Goal: Information Seeking & Learning: Check status

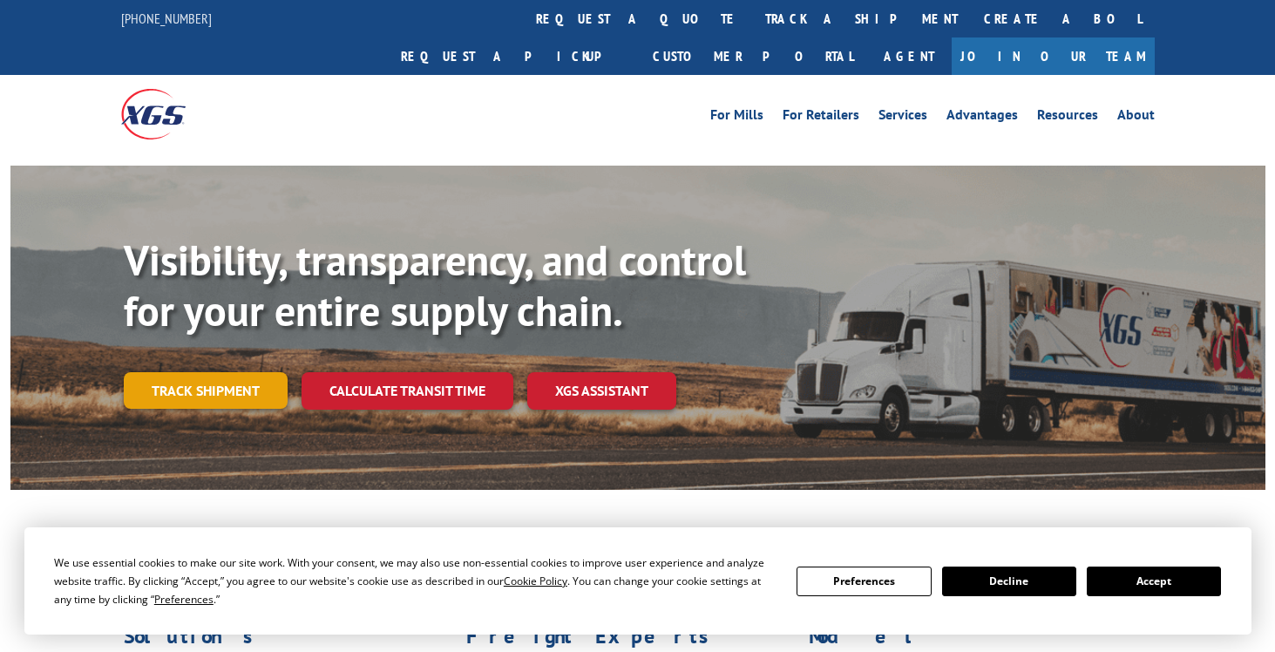
click at [231, 372] on link "Track shipment" at bounding box center [206, 390] width 164 height 37
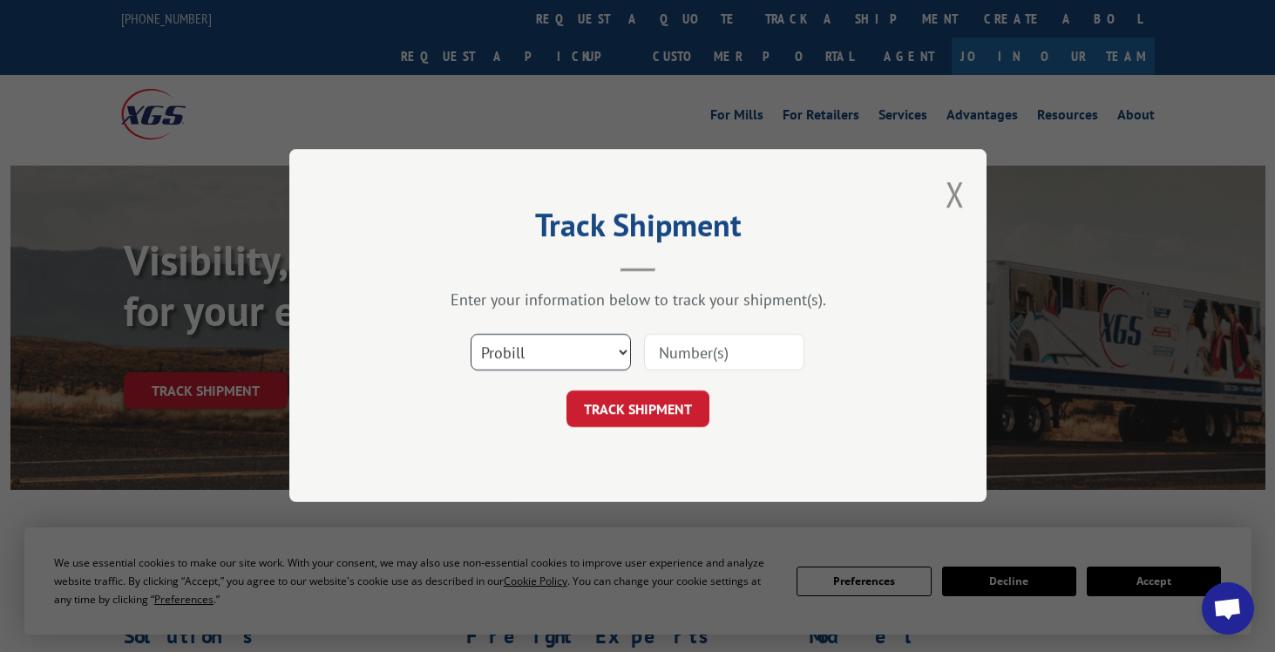
drag, startPoint x: 622, startPoint y: 351, endPoint x: 574, endPoint y: 373, distance: 51.9
click at [618, 351] on select "Select category... Probill BOL PO" at bounding box center [551, 353] width 160 height 37
select select "bol"
click at [471, 335] on select "Select category... Probill BOL PO" at bounding box center [551, 353] width 160 height 37
click at [687, 350] on input at bounding box center [724, 353] width 160 height 37
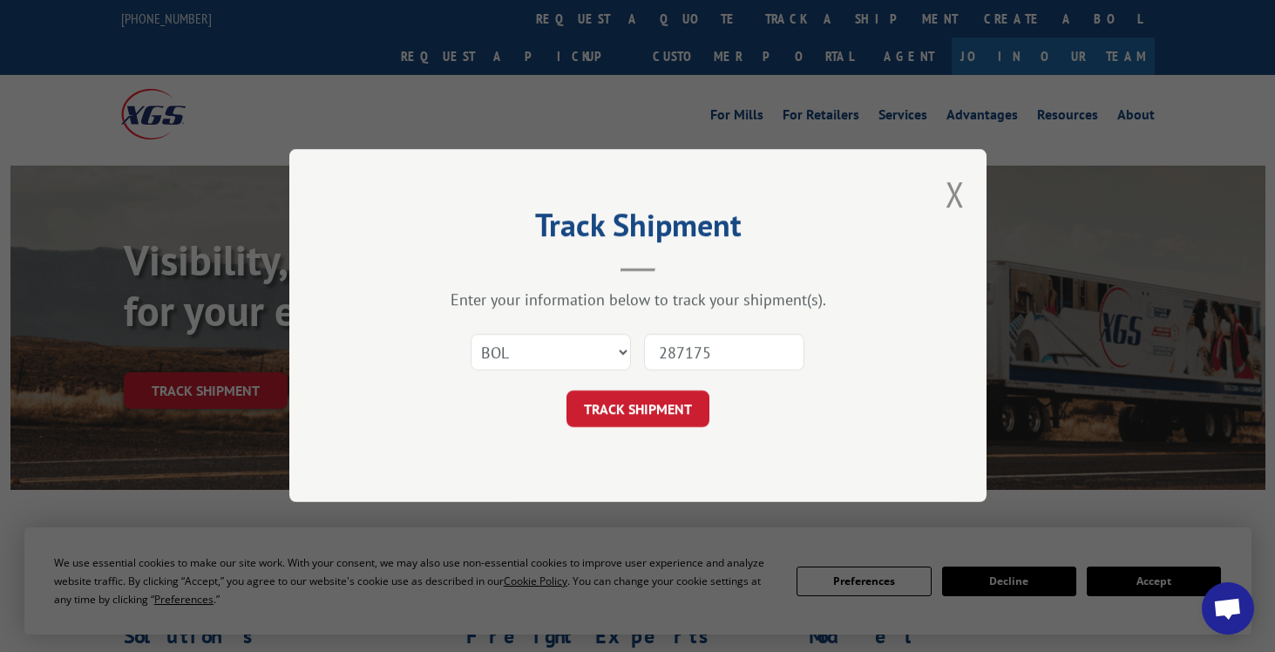
type input "2871753"
click button "TRACK SHIPMENT" at bounding box center [638, 409] width 143 height 37
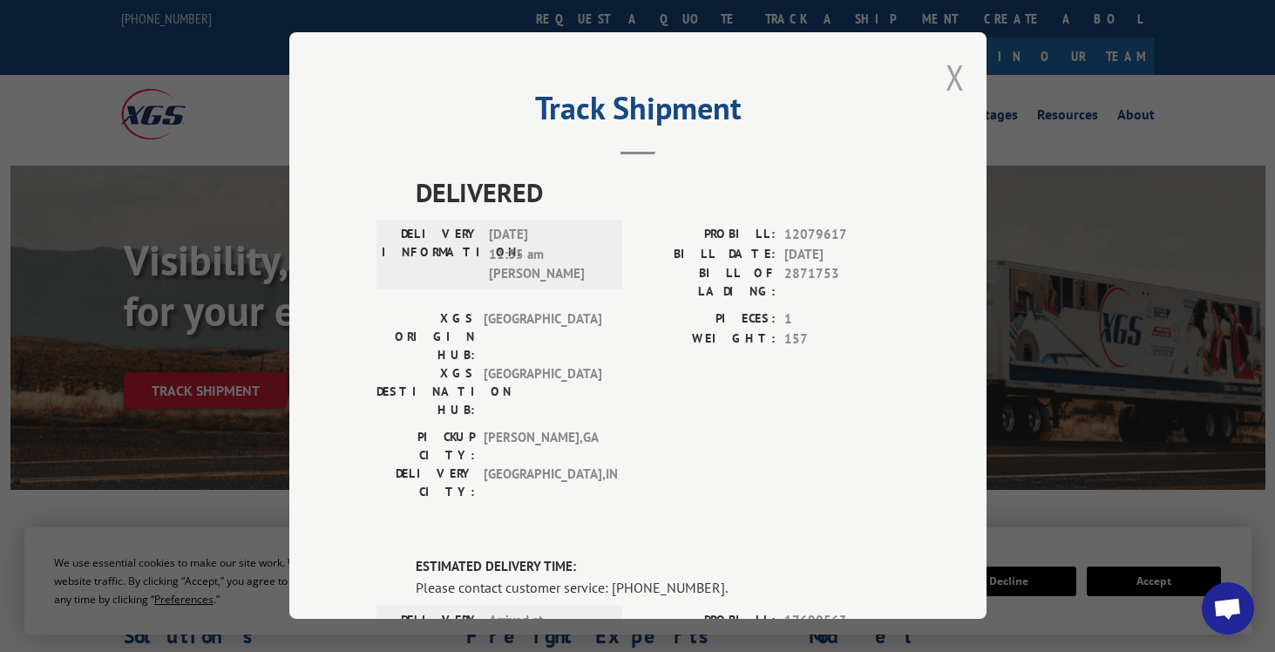
click at [947, 75] on button "Close modal" at bounding box center [955, 77] width 19 height 46
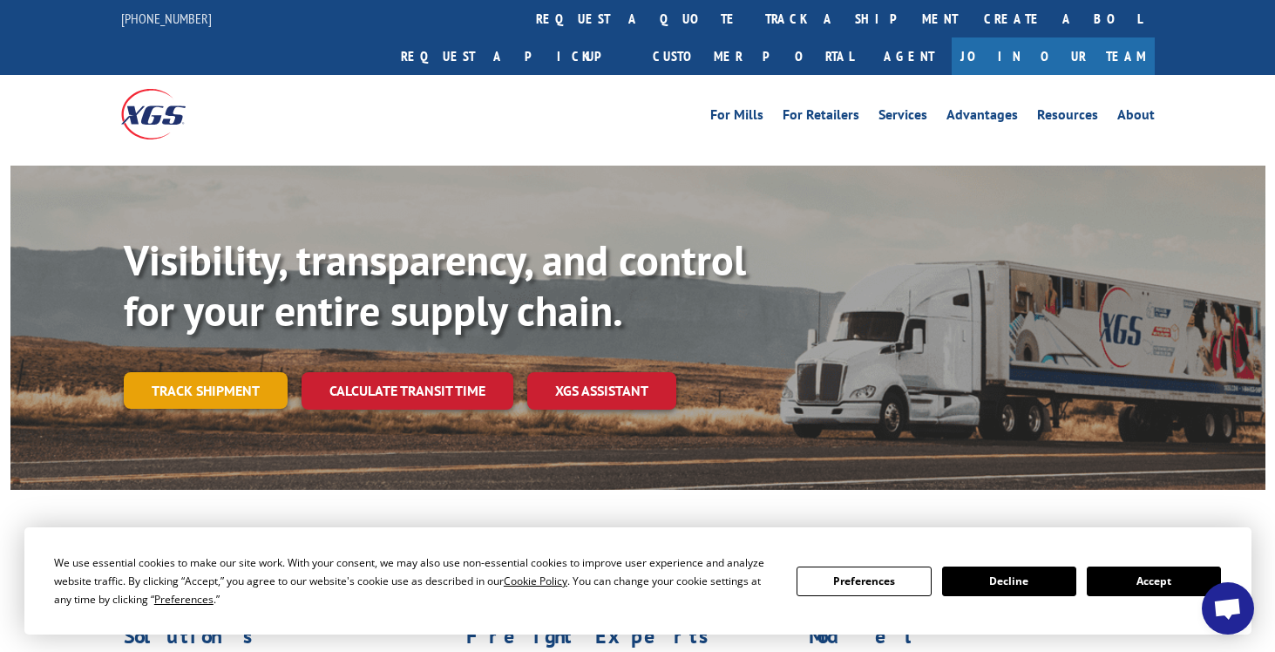
click at [200, 372] on link "Track shipment" at bounding box center [206, 390] width 164 height 37
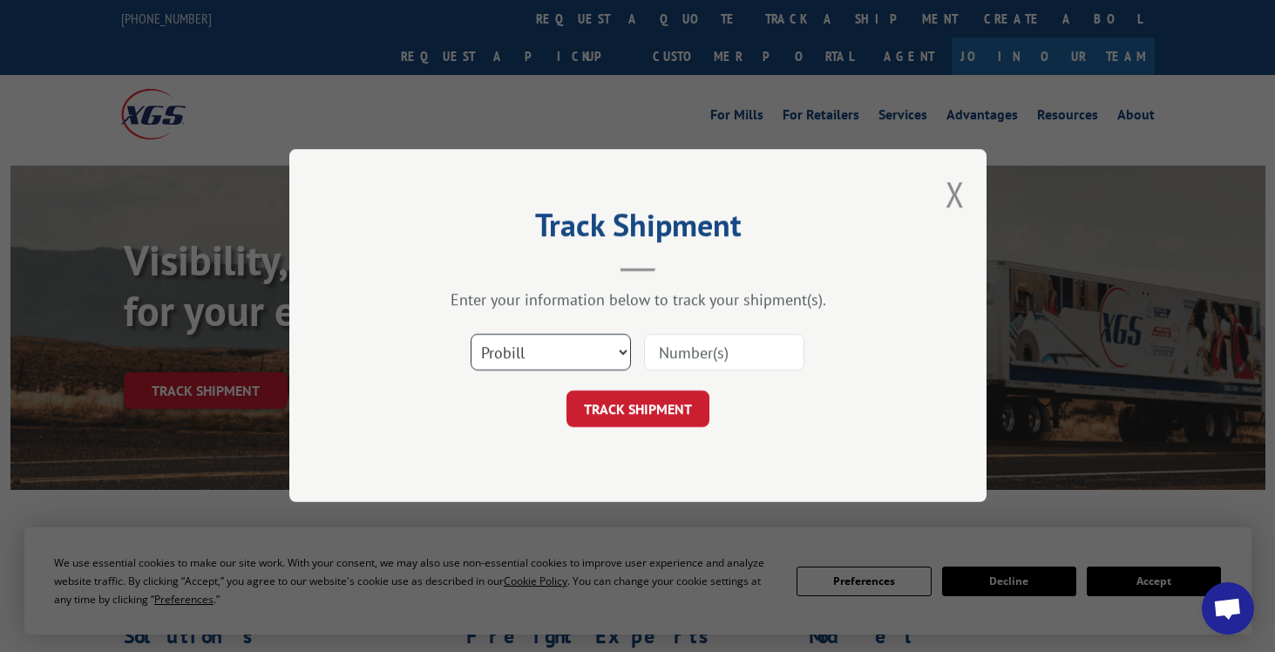
click at [628, 351] on select "Select category... Probill BOL PO" at bounding box center [551, 353] width 160 height 37
select select "bol"
click at [471, 335] on select "Select category... Probill BOL PO" at bounding box center [551, 353] width 160 height 37
click at [785, 353] on input at bounding box center [724, 353] width 160 height 37
type input "2871856"
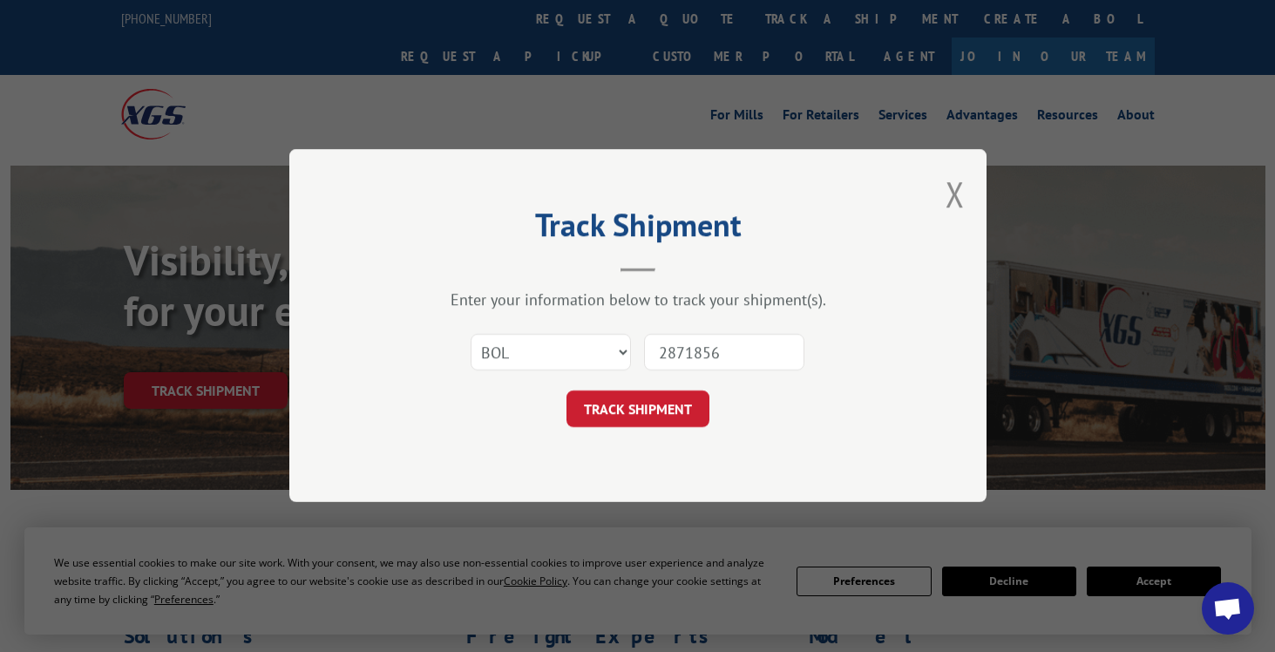
click button "TRACK SHIPMENT" at bounding box center [638, 409] width 143 height 37
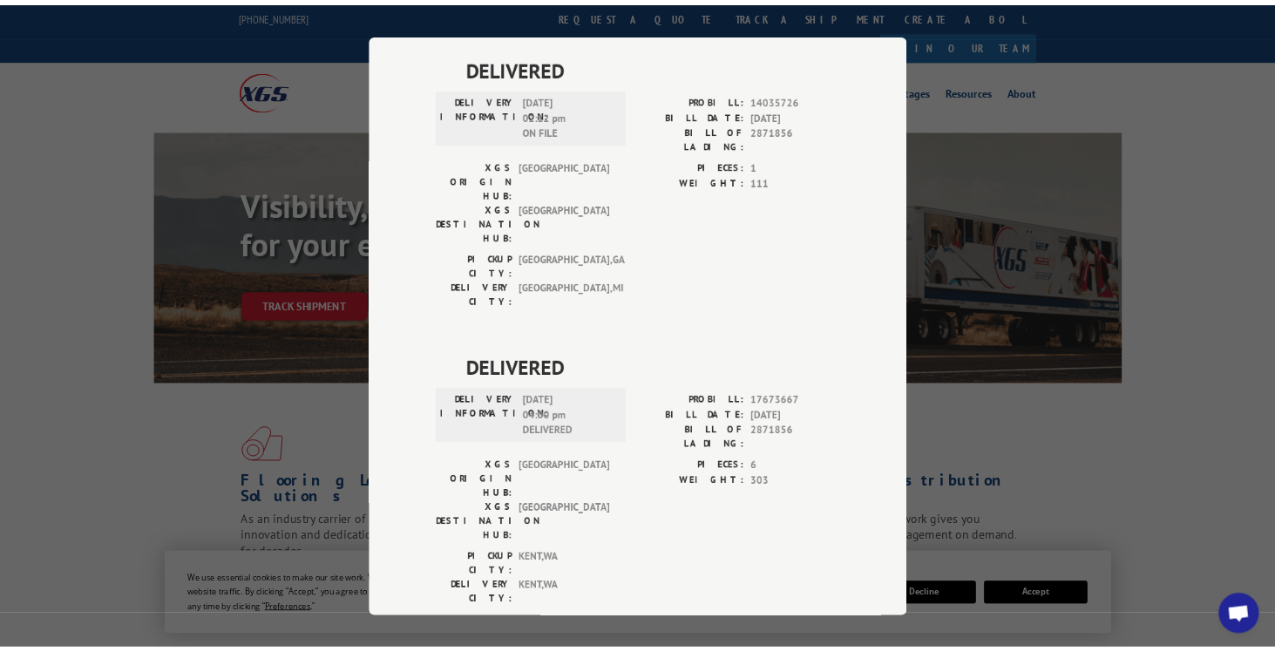
scroll to position [342, 0]
